Goal: Information Seeking & Learning: Learn about a topic

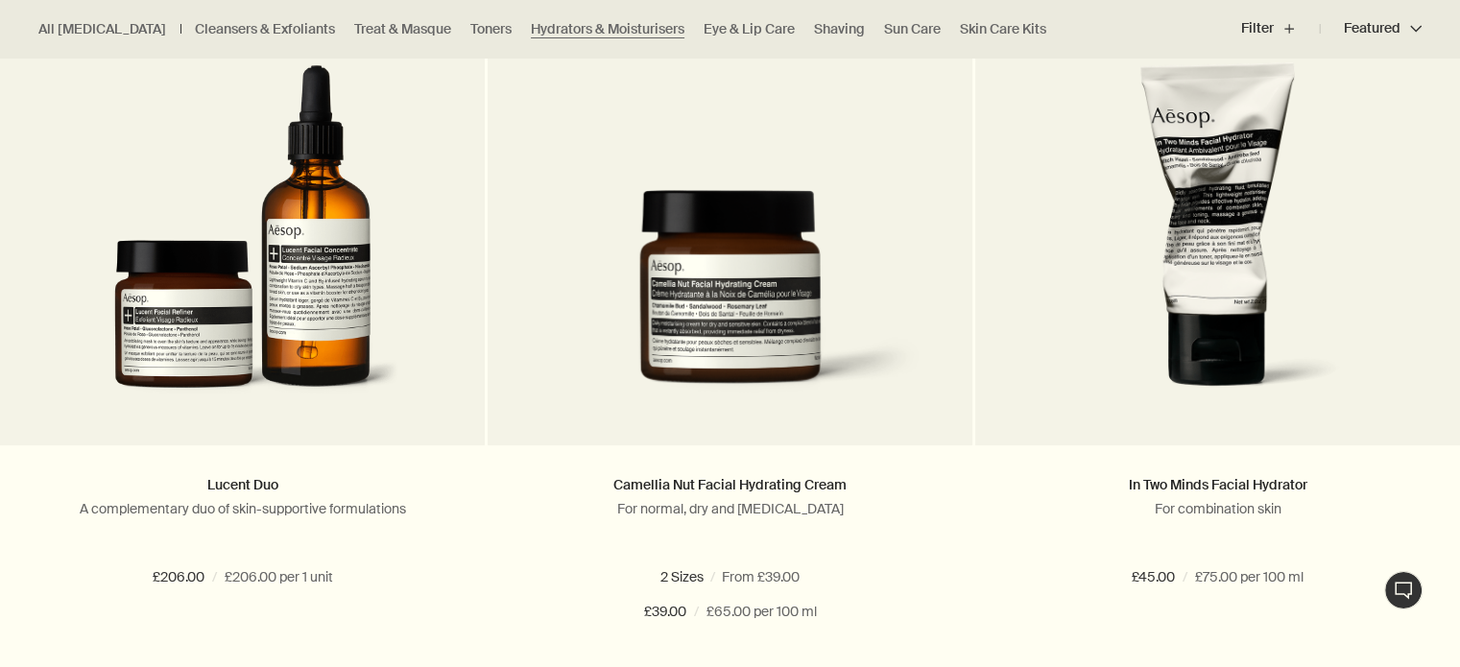
scroll to position [626, 0]
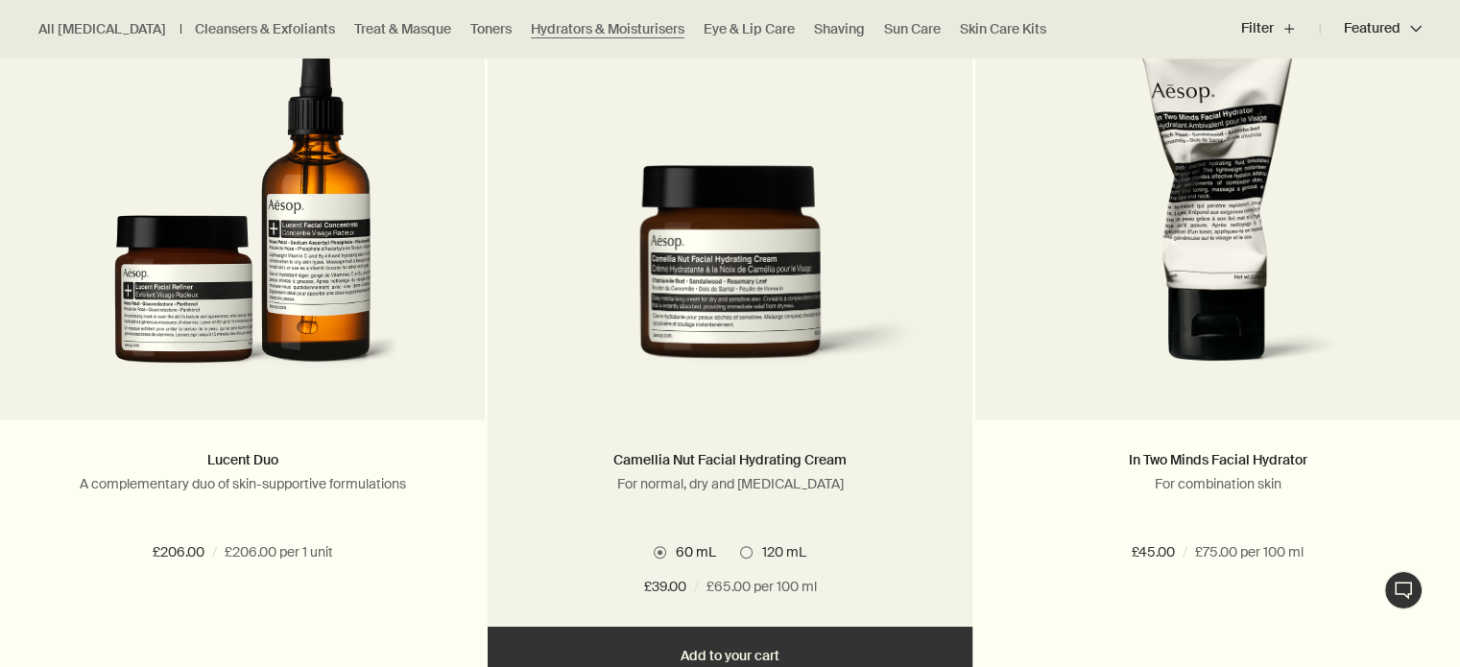
click at [741, 551] on span at bounding box center [746, 552] width 12 height 12
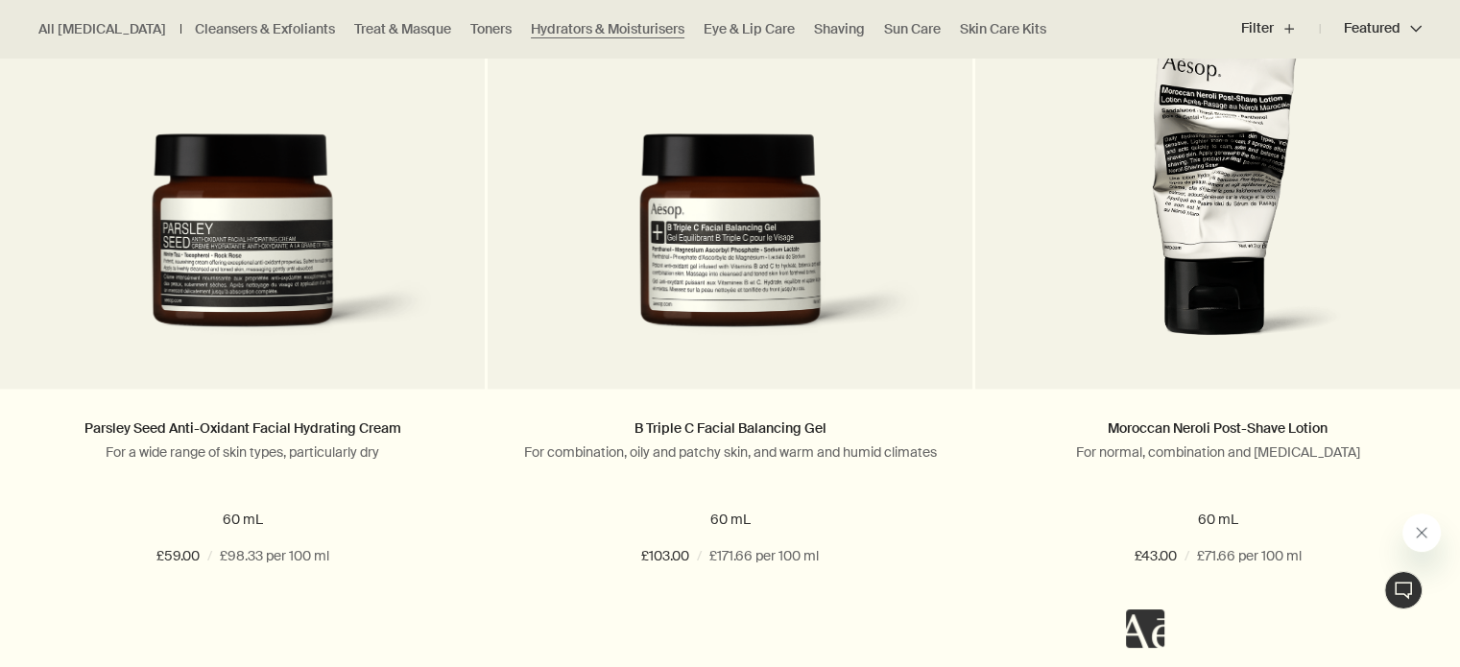
scroll to position [2104, 0]
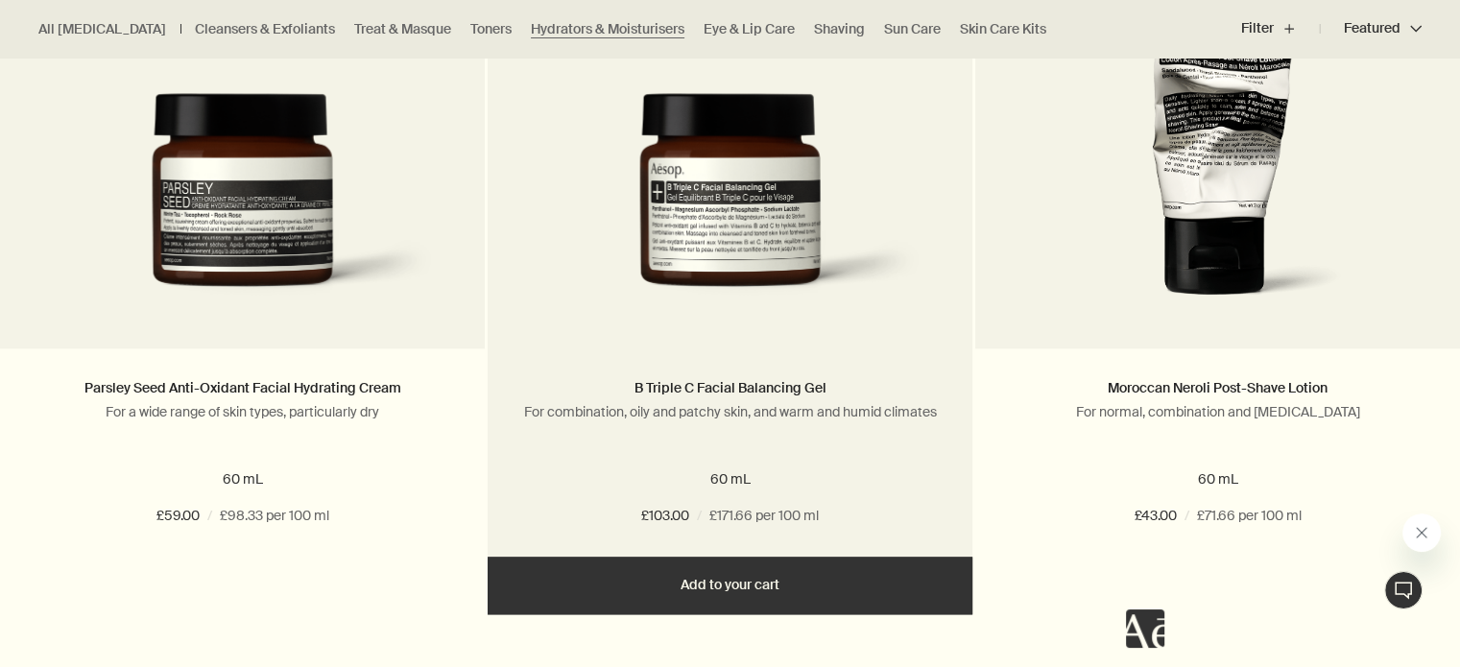
click at [816, 272] on img at bounding box center [729, 206] width 427 height 227
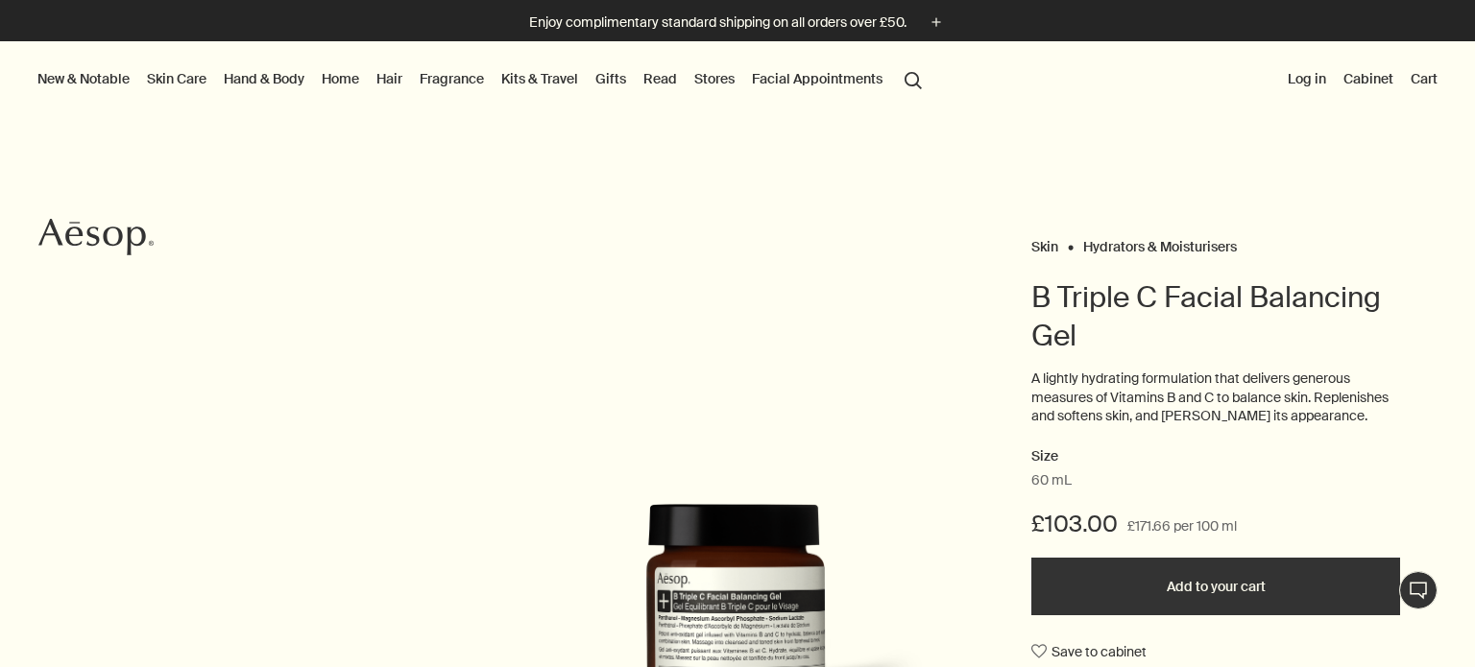
click at [816, 272] on div "Skin Hydrators & Moisturisers B Triple C Facial Balancing Gel A lightly hydrati…" at bounding box center [737, 627] width 1475 height 789
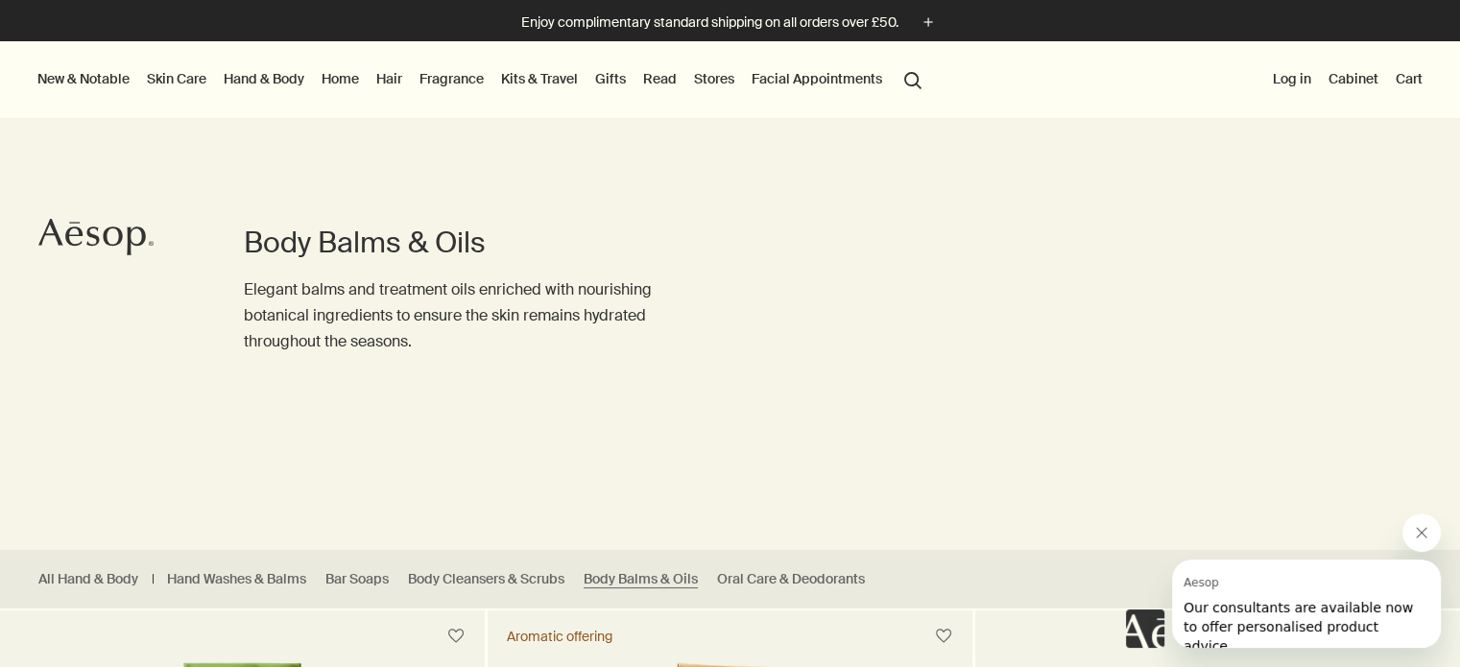
click at [177, 69] on link "Skin Care" at bounding box center [176, 78] width 67 height 25
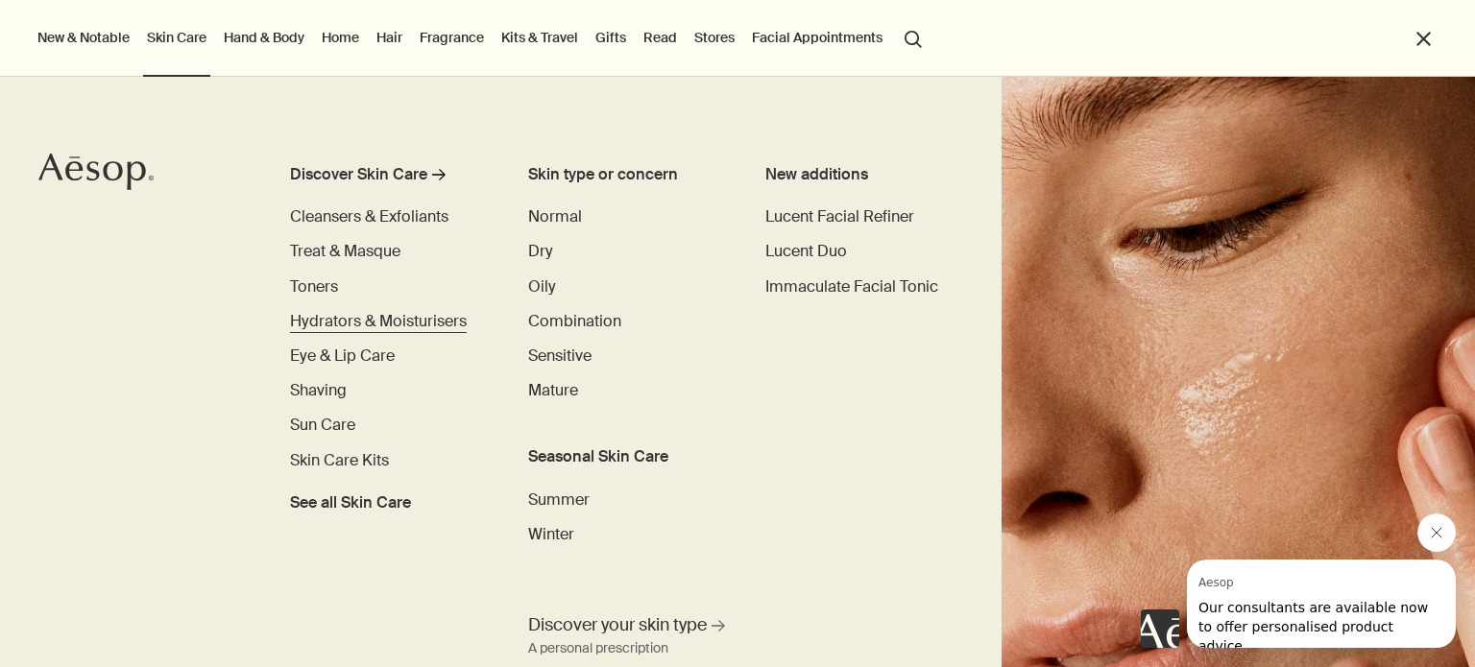
click at [361, 318] on span "Hydrators & Moisturisers" at bounding box center [378, 321] width 177 height 20
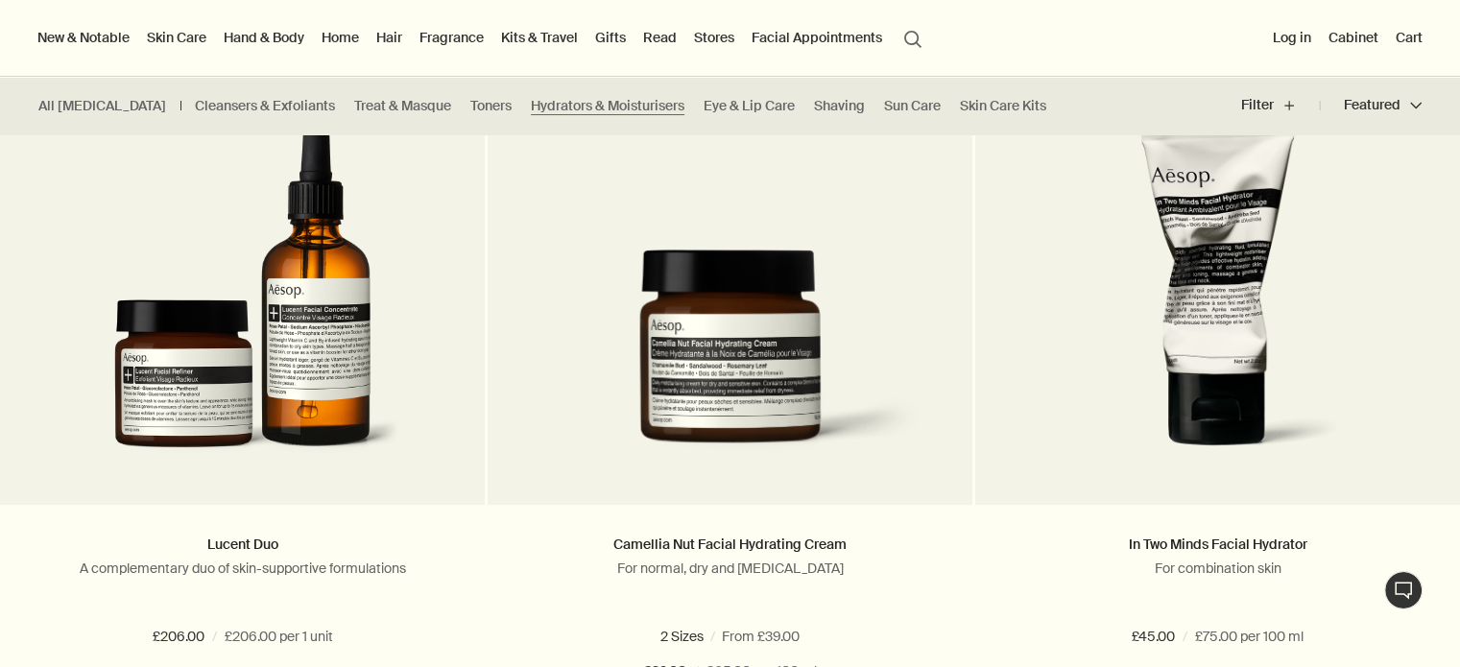
scroll to position [543, 0]
